Goal: Task Accomplishment & Management: Manage account settings

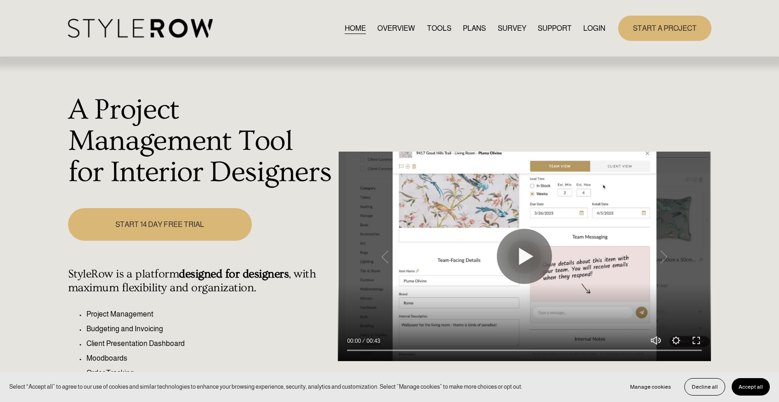
click at [595, 27] on link "LOGIN" at bounding box center [595, 28] width 22 height 12
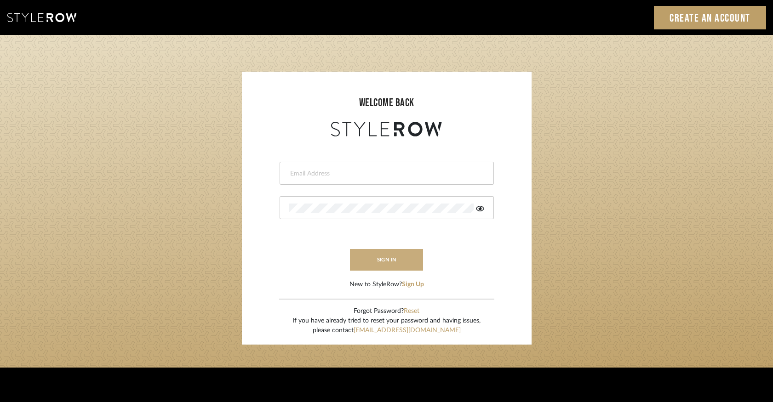
type input "keegan@keeganwilliamsinteriors.com"
click at [368, 264] on button "sign in" at bounding box center [387, 260] width 74 height 22
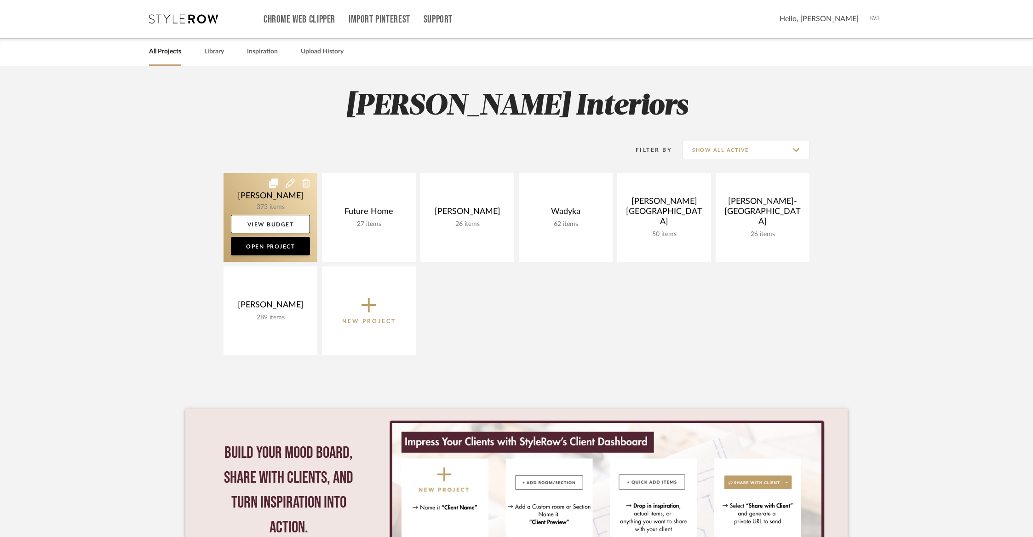
click at [281, 195] on link at bounding box center [270, 217] width 94 height 89
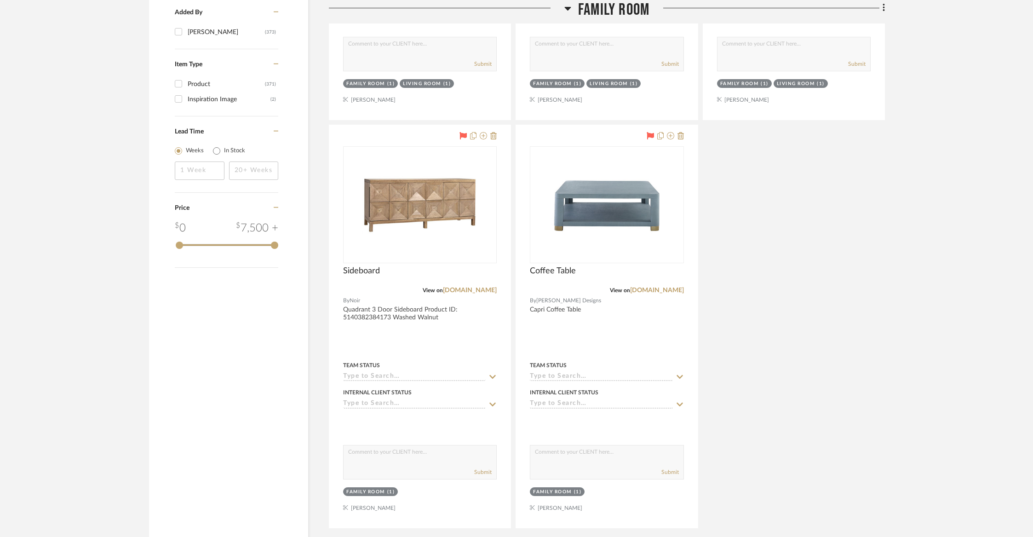
scroll to position [1302, 0]
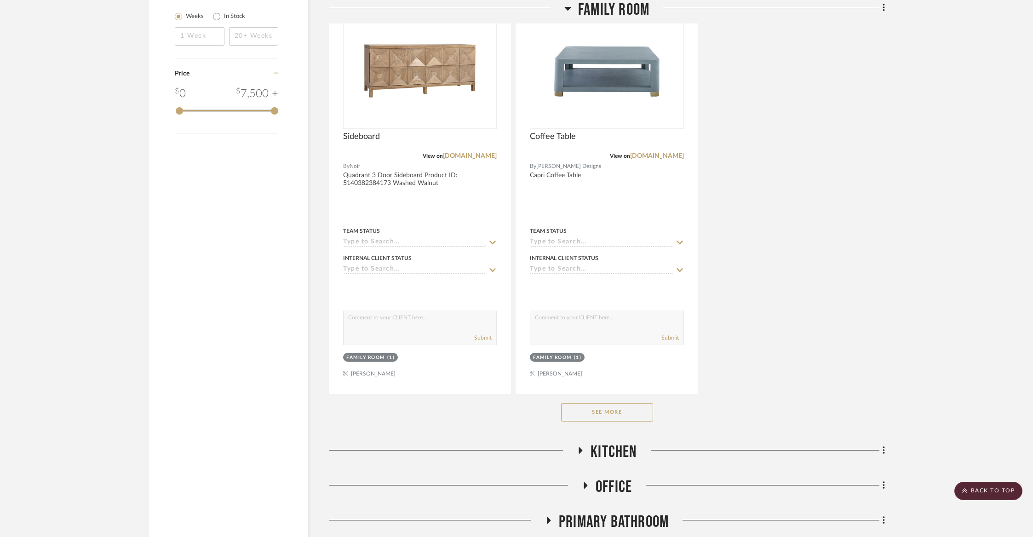
click at [578, 412] on button "See More" at bounding box center [607, 412] width 92 height 18
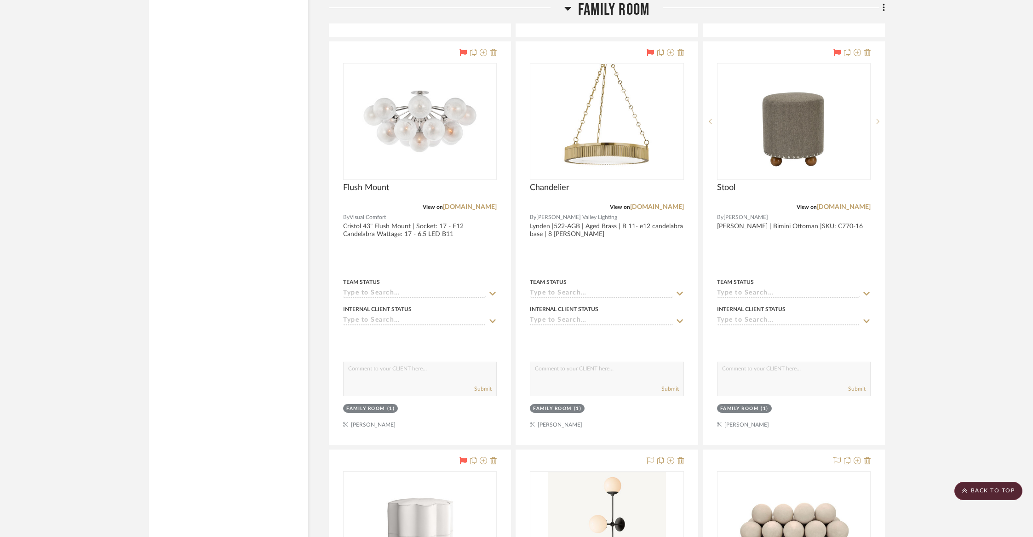
scroll to position [2487, 0]
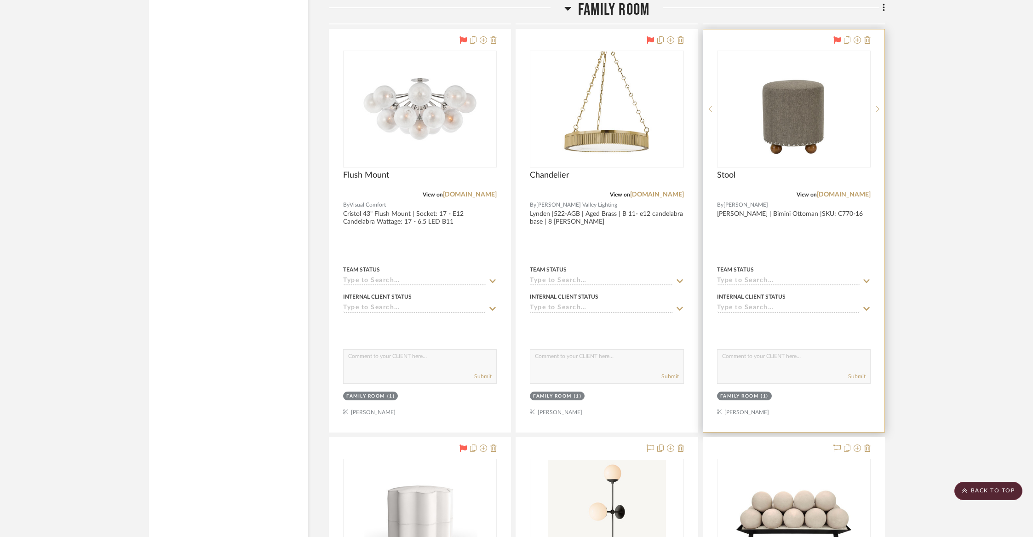
click at [834, 226] on div at bounding box center [793, 230] width 181 height 402
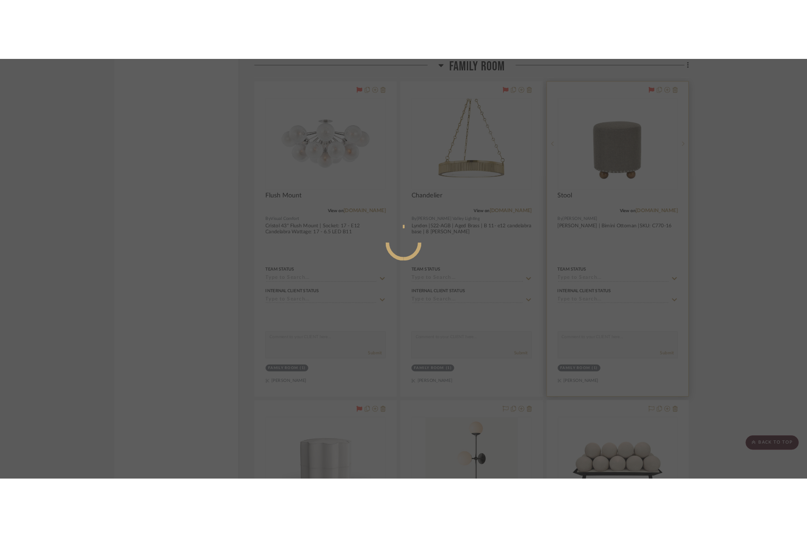
scroll to position [0, 0]
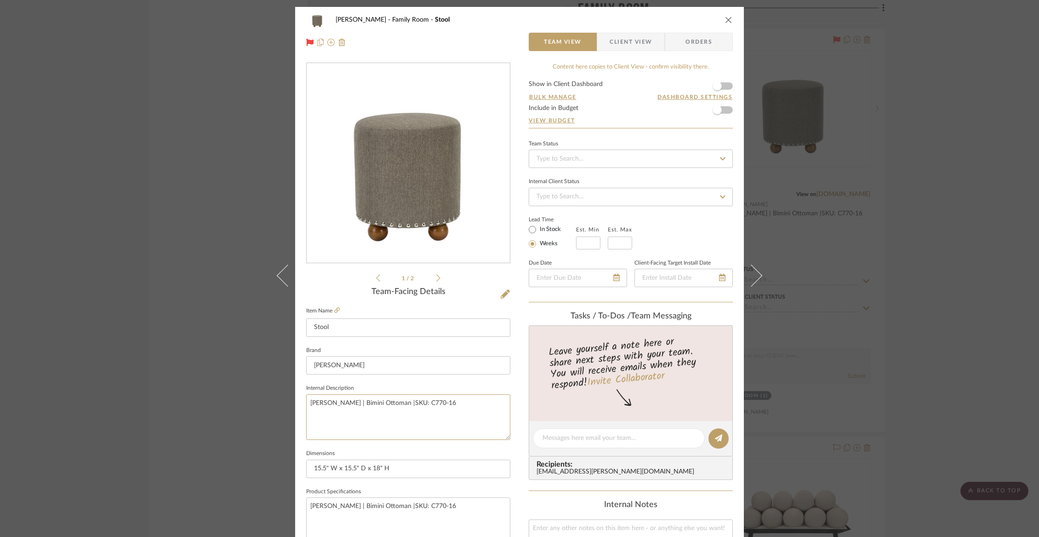
drag, startPoint x: 458, startPoint y: 402, endPoint x: 305, endPoint y: 391, distance: 153.5
click at [306, 391] on fieldset "Internal Description Charles Stewart | Bimini Ottoman |SKU: C770-16" at bounding box center [408, 411] width 204 height 58
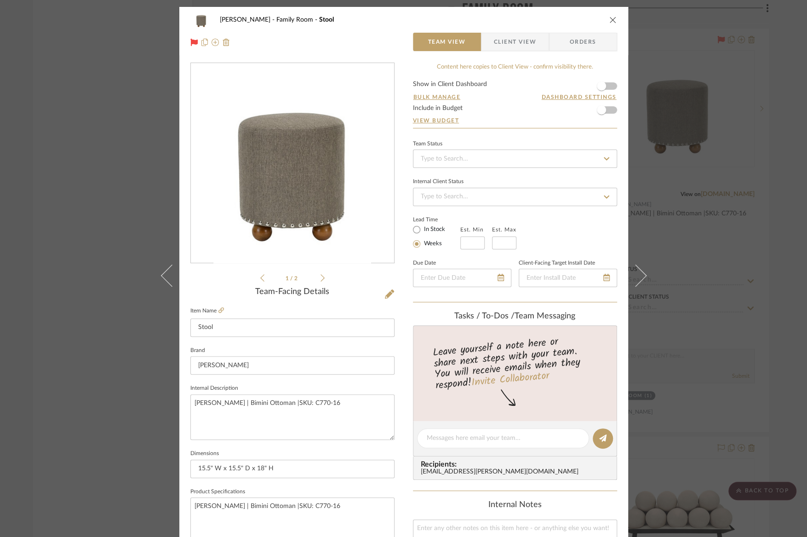
click at [744, 89] on div "Chorzempa Family Room Stool Team View Client View Orders 1 / 2 Team-Facing Deta…" at bounding box center [403, 268] width 807 height 537
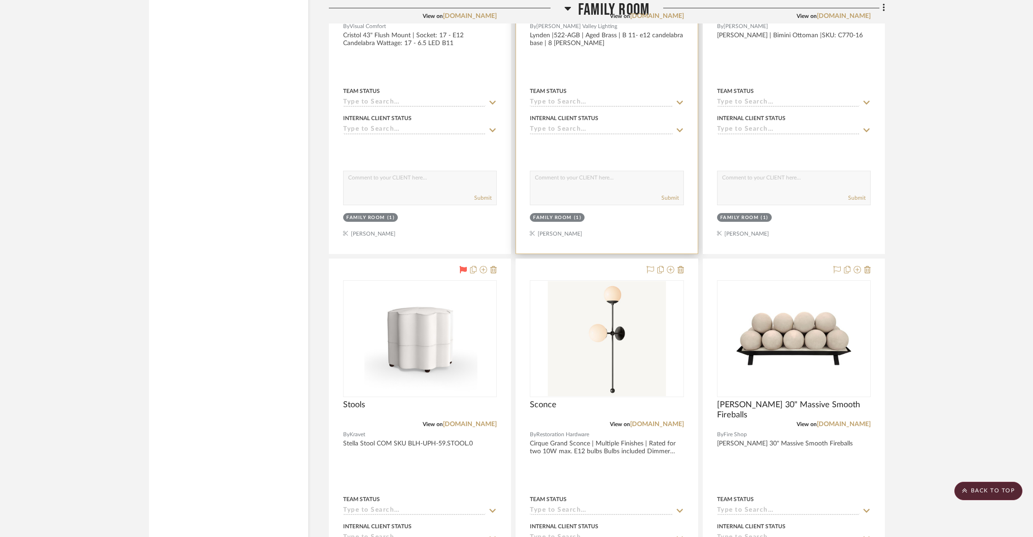
scroll to position [2917, 0]
